Goal: Transaction & Acquisition: Purchase product/service

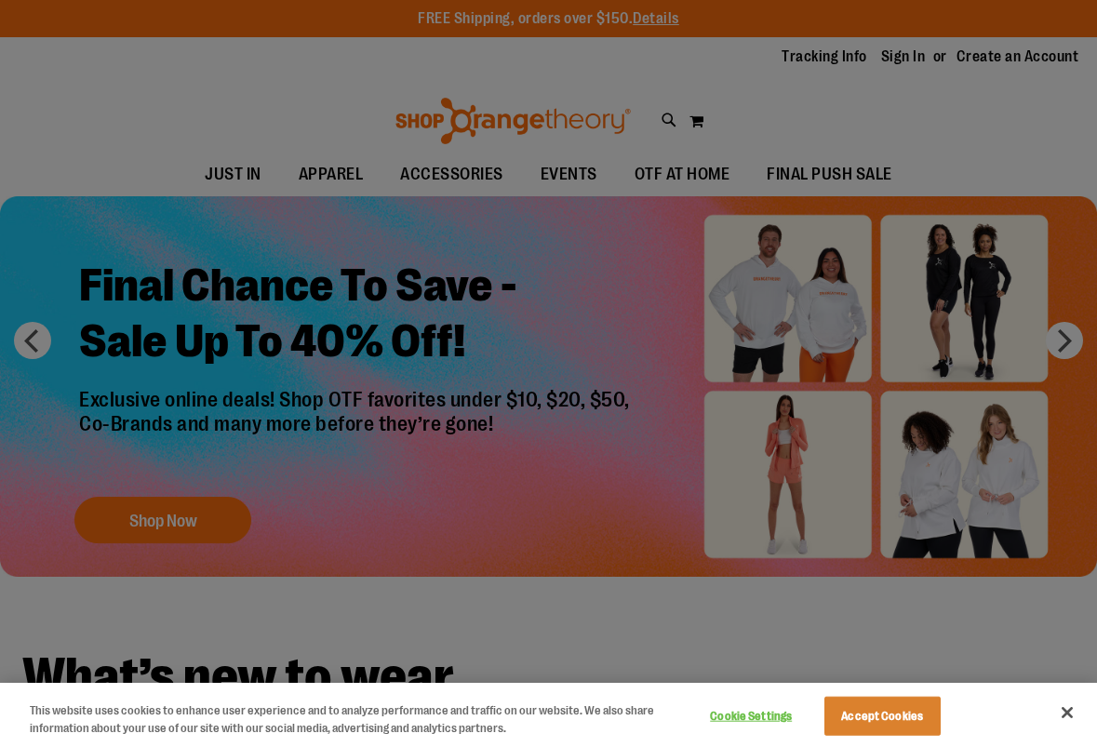
type input "**********"
click at [670, 127] on div at bounding box center [548, 373] width 1097 height 747
click at [1070, 713] on button "Close" at bounding box center [1067, 712] width 41 height 41
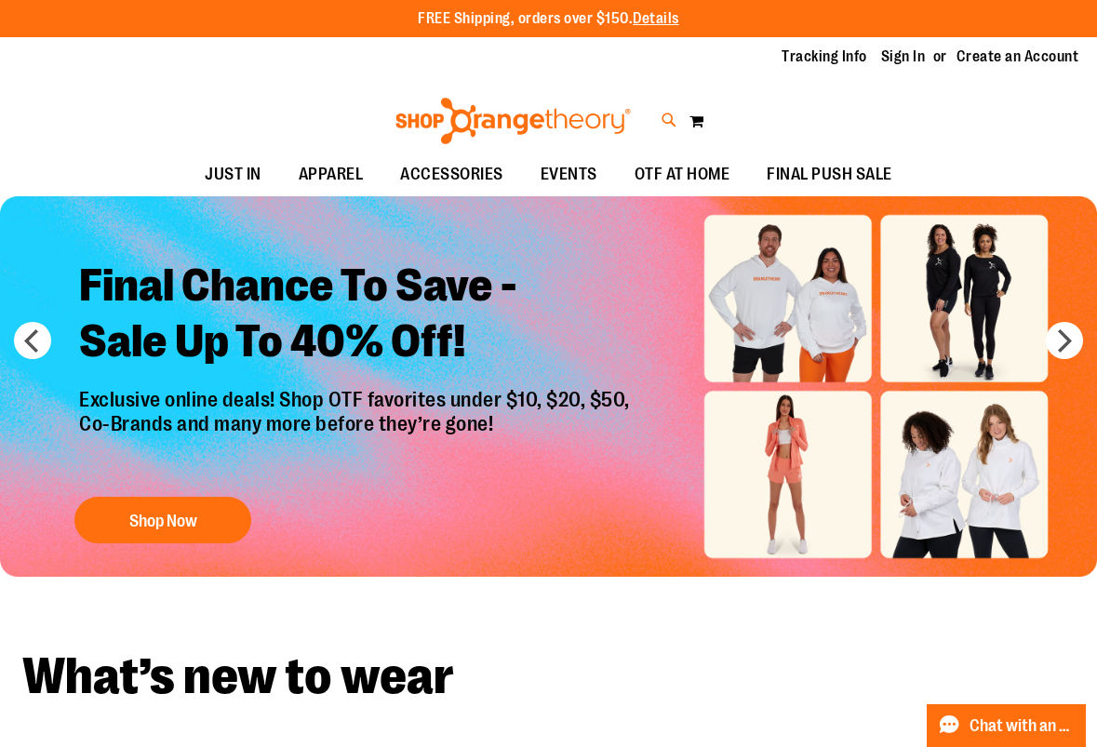
click at [672, 117] on icon at bounding box center [670, 120] width 16 height 21
type input "**********"
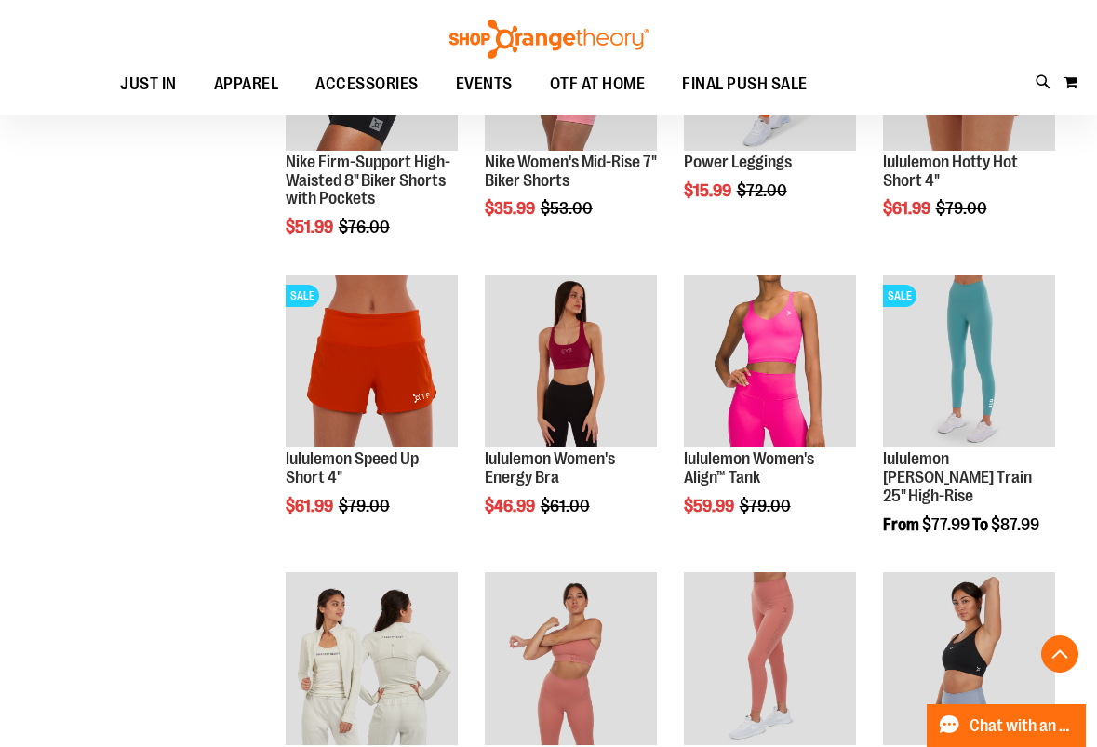
scroll to position [729, 0]
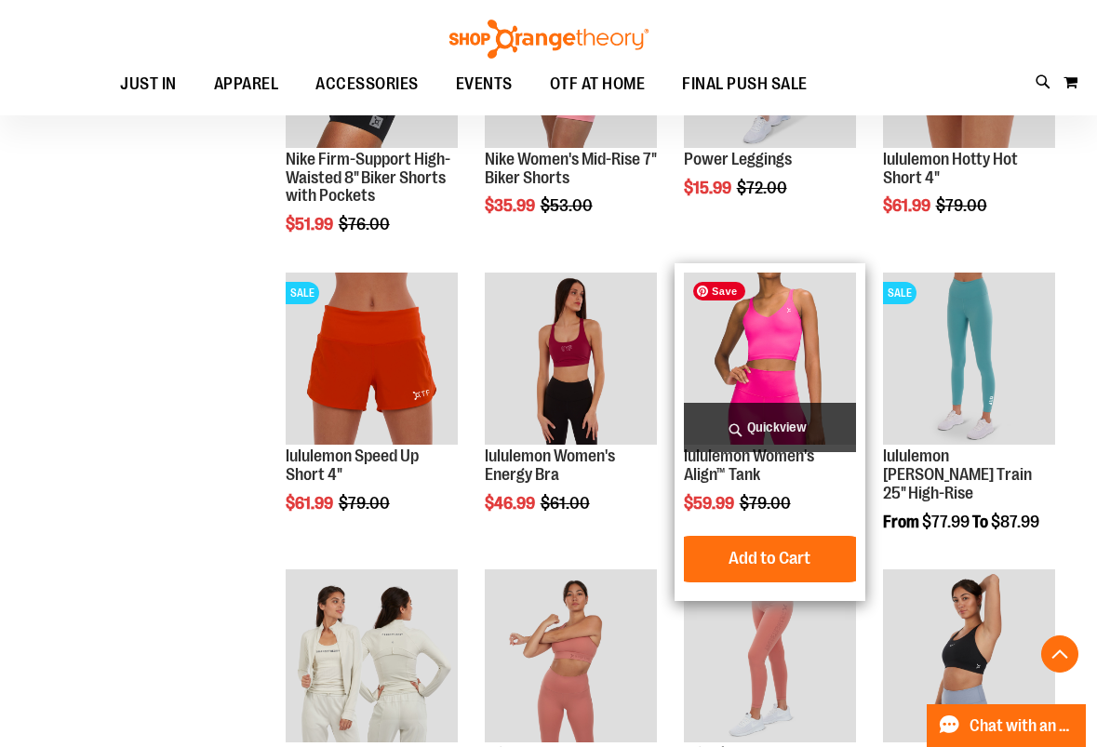
type input "**********"
click at [770, 410] on span "Quickview" at bounding box center [770, 427] width 172 height 49
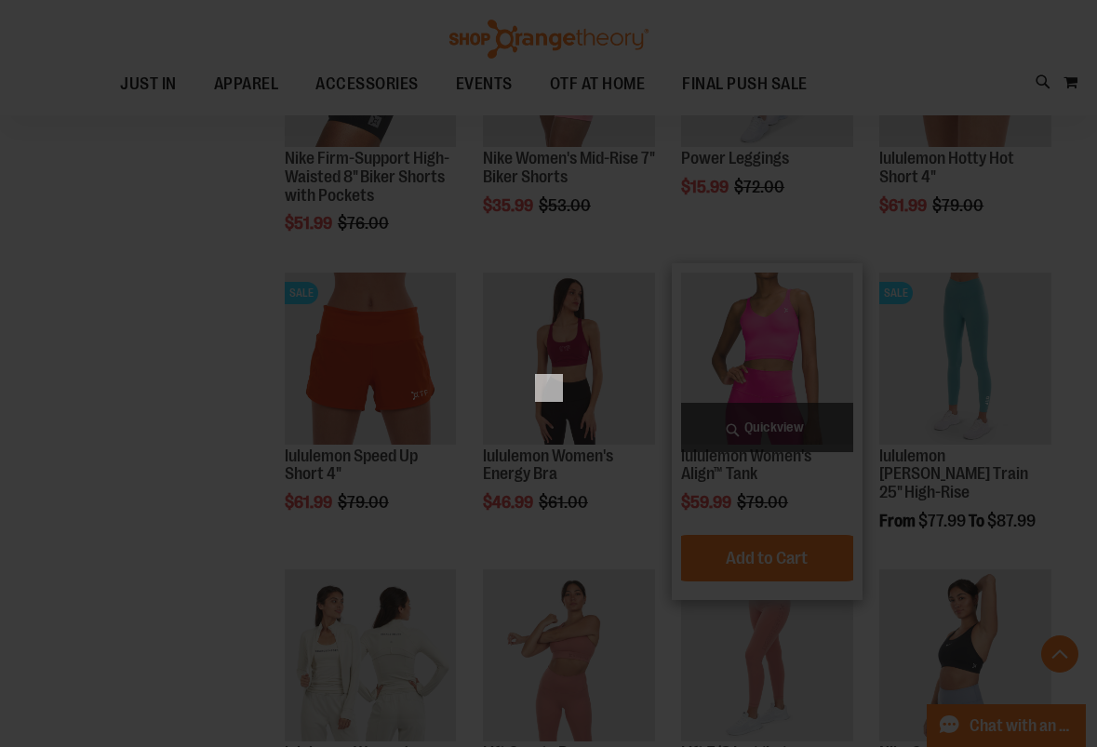
scroll to position [0, 0]
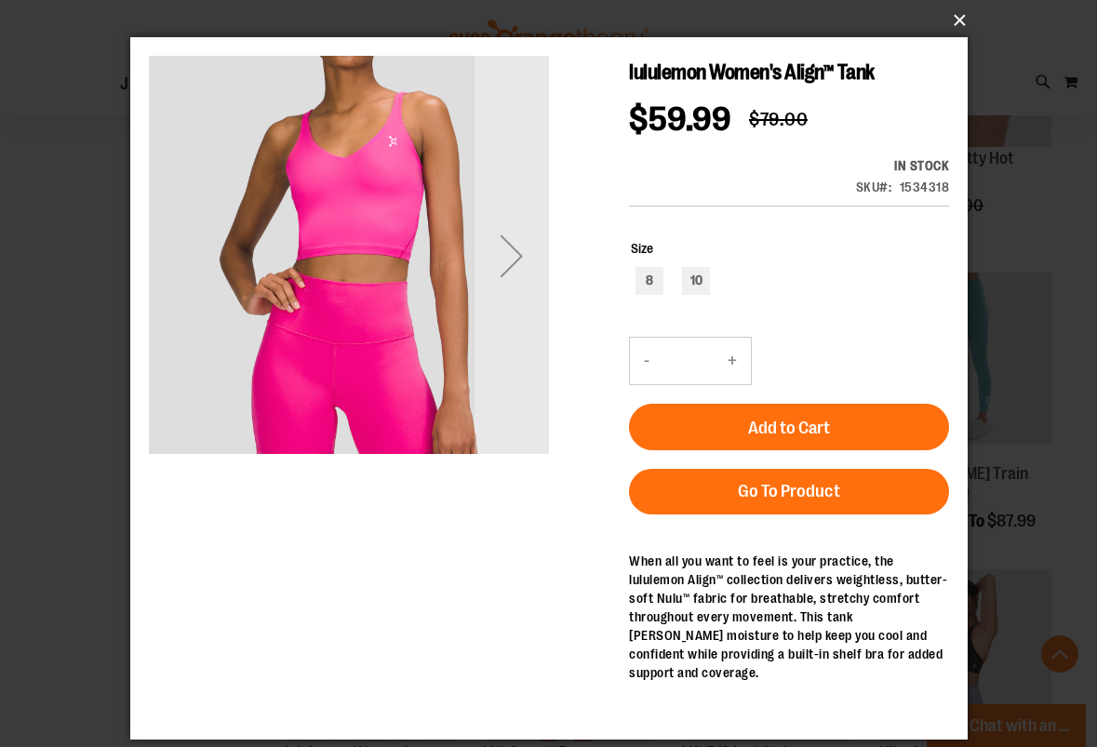
click at [955, 23] on button "×" at bounding box center [555, 20] width 838 height 41
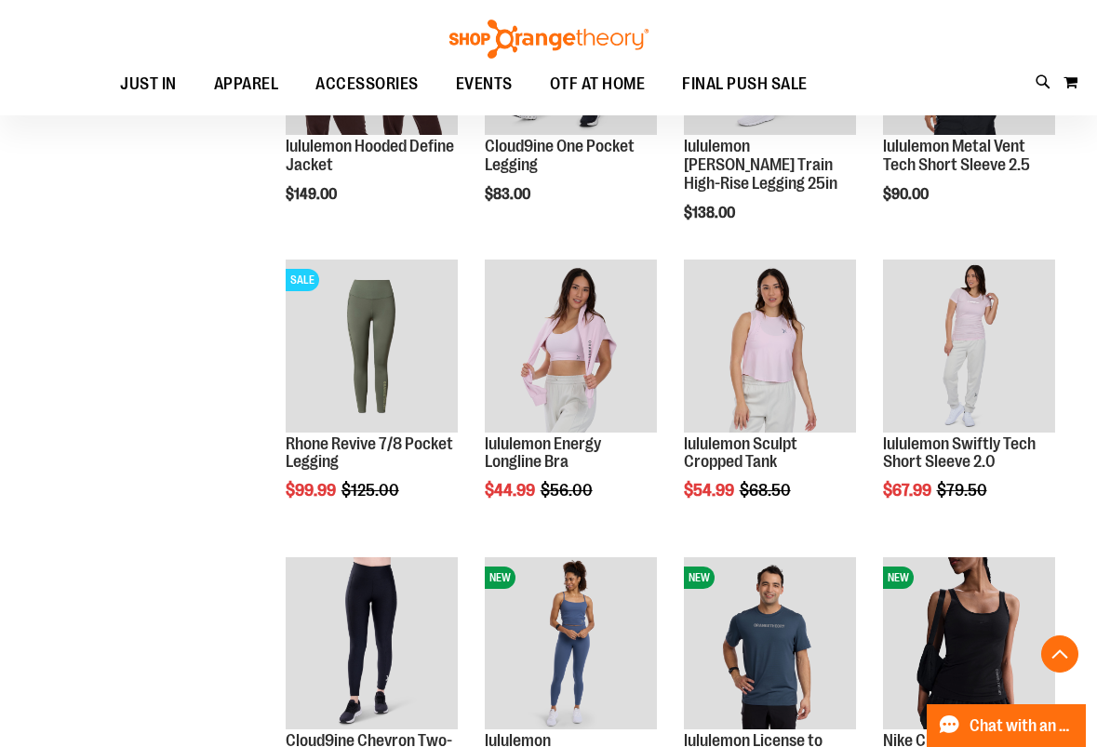
scroll to position [2236, 0]
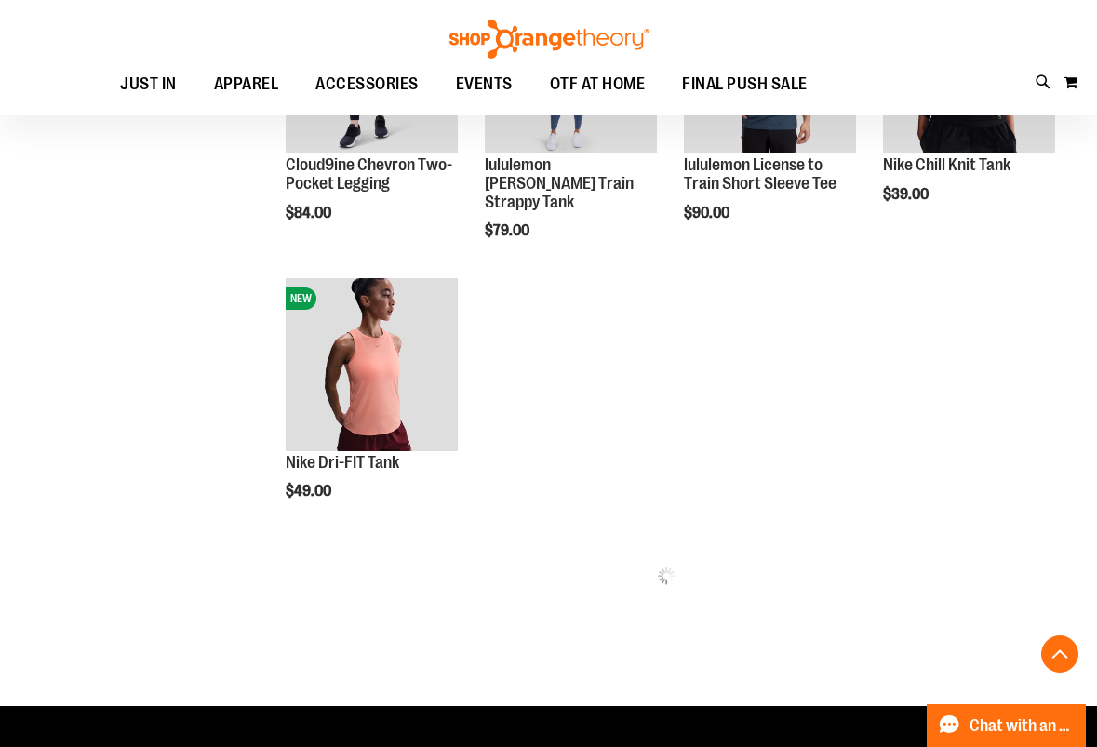
scroll to position [2824, 0]
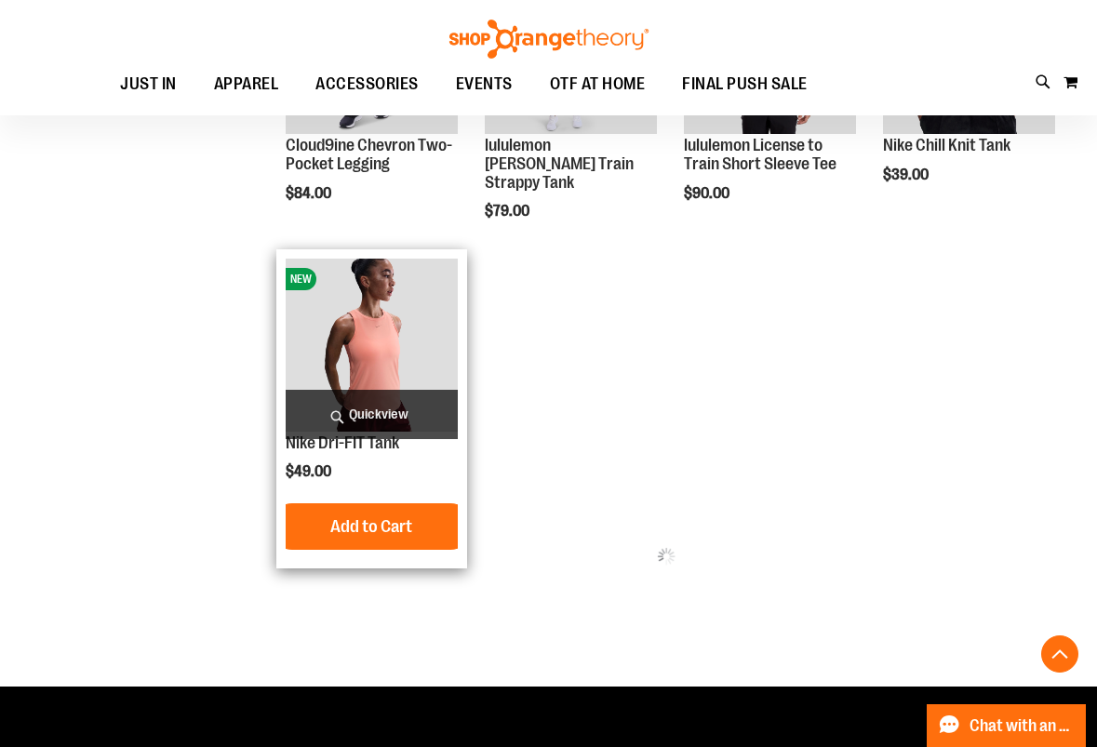
click at [368, 420] on span "Quickview" at bounding box center [372, 414] width 172 height 49
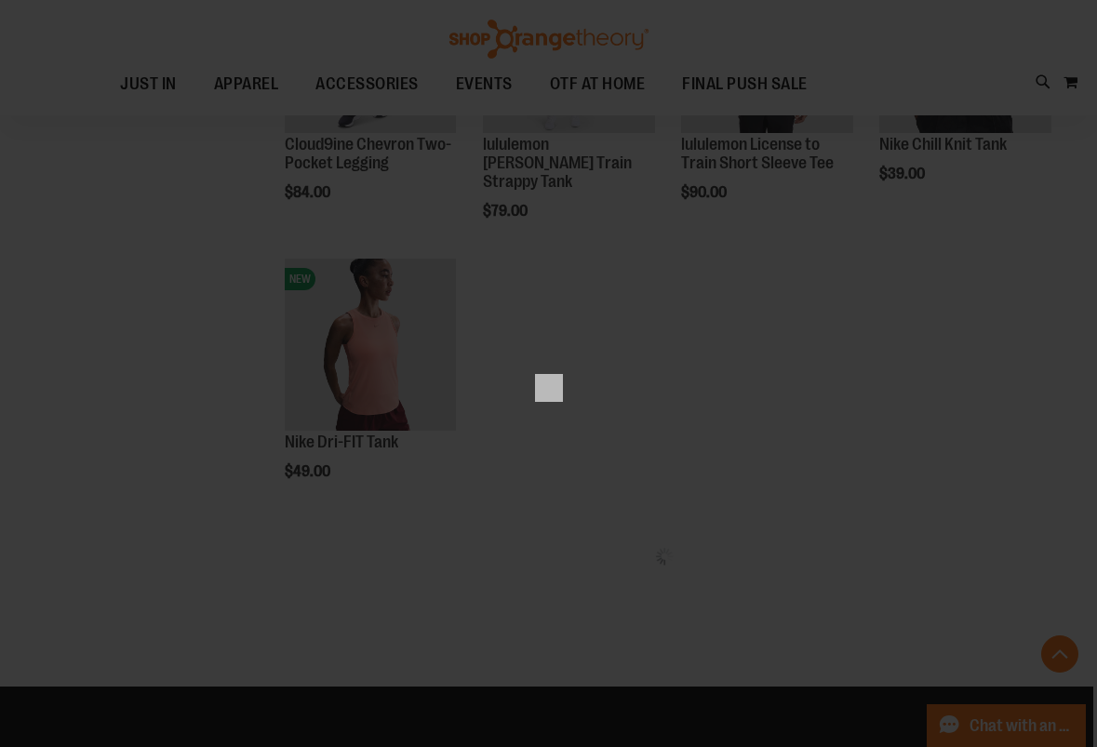
scroll to position [0, 0]
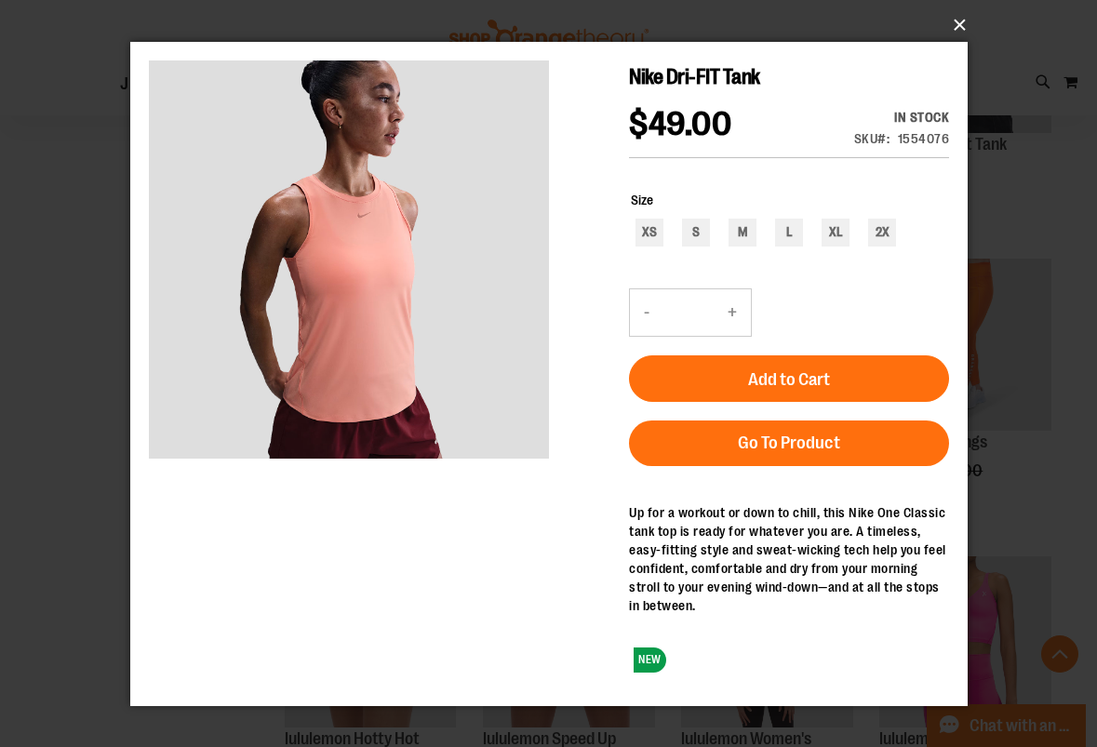
click at [953, 18] on button "×" at bounding box center [555, 25] width 838 height 41
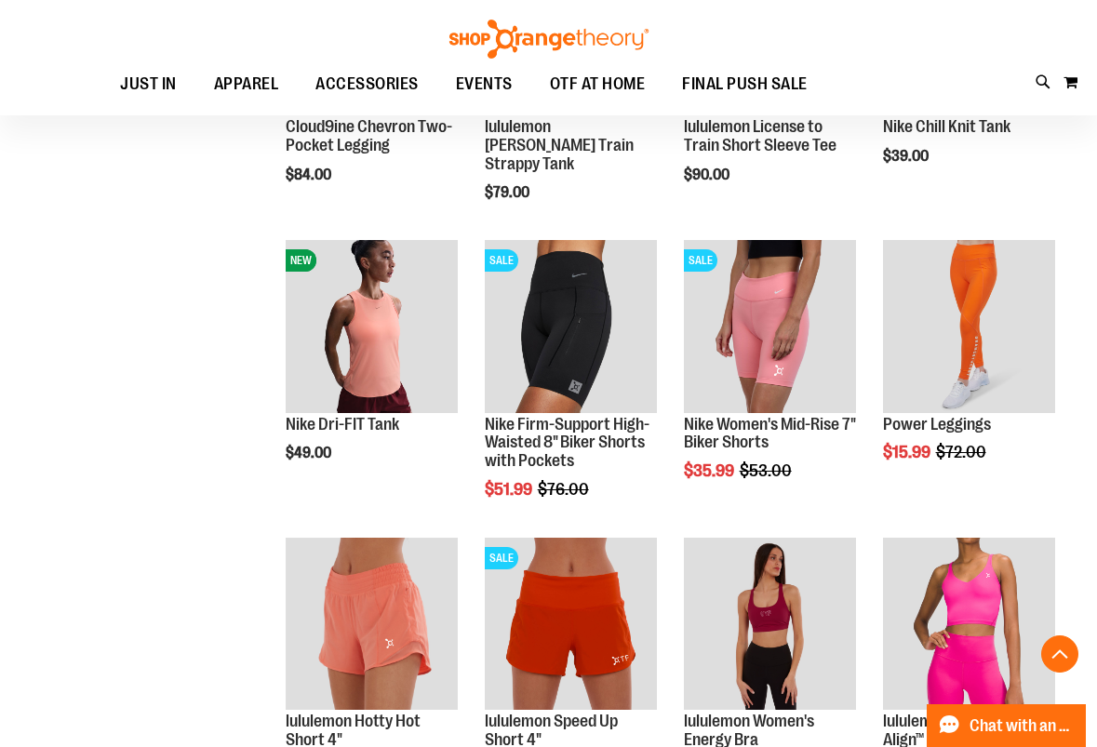
scroll to position [2851, 0]
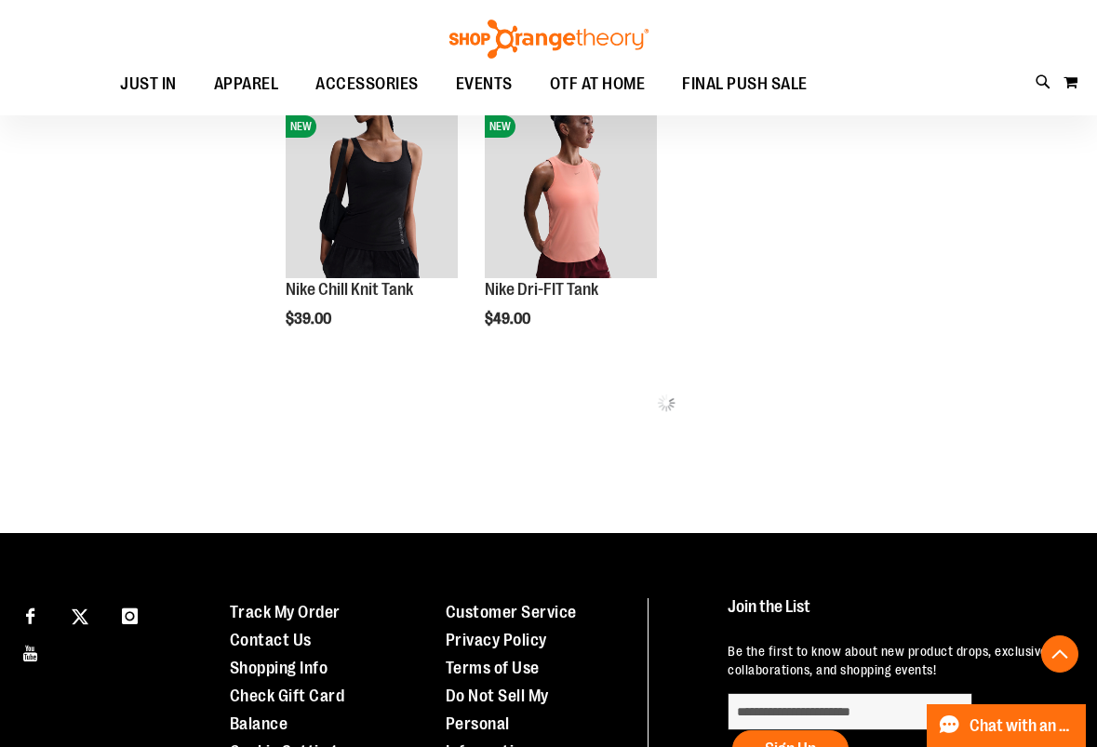
scroll to position [5356, 0]
